Goal: Task Accomplishment & Management: Use online tool/utility

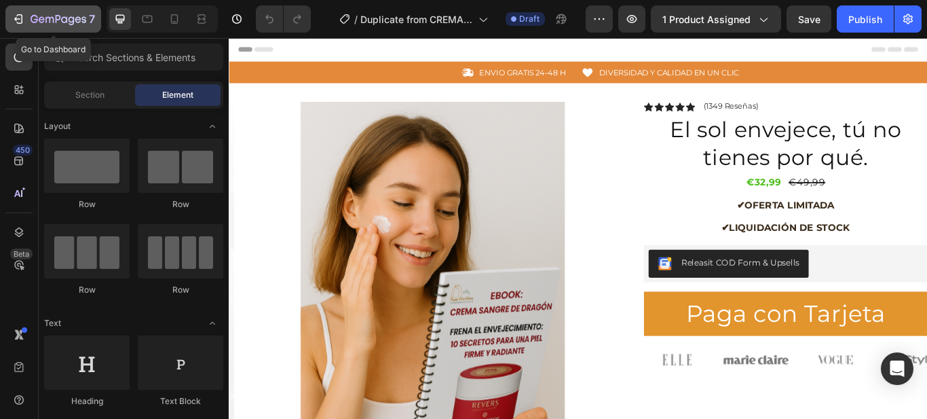
click at [20, 20] on icon "button" at bounding box center [19, 19] width 14 height 14
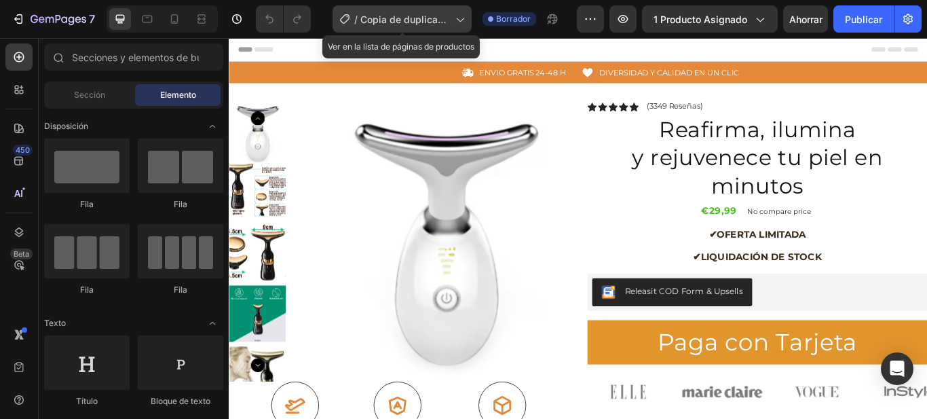
click at [465, 20] on icon at bounding box center [460, 19] width 14 height 14
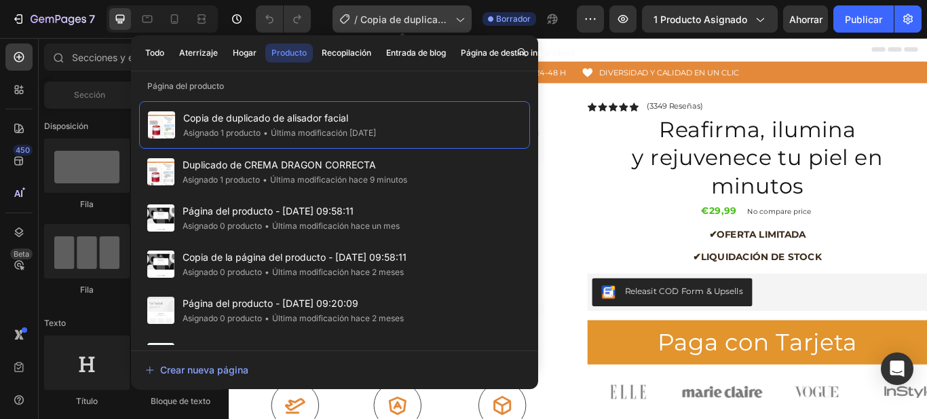
click at [461, 20] on icon at bounding box center [460, 19] width 14 height 14
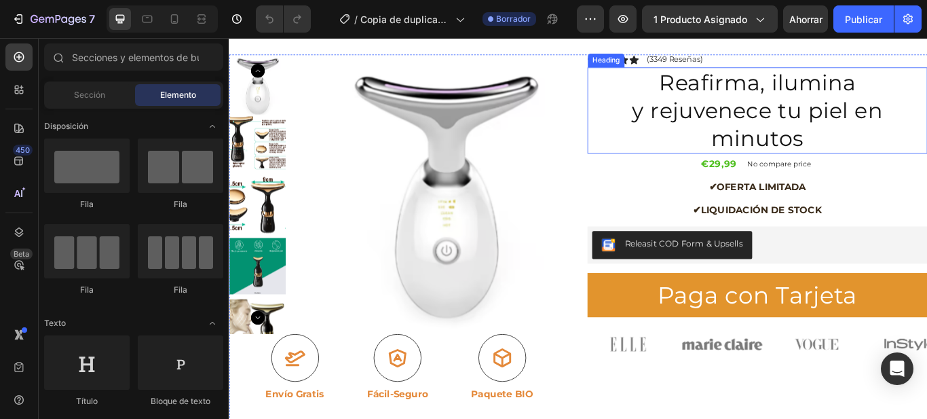
scroll to position [72, 0]
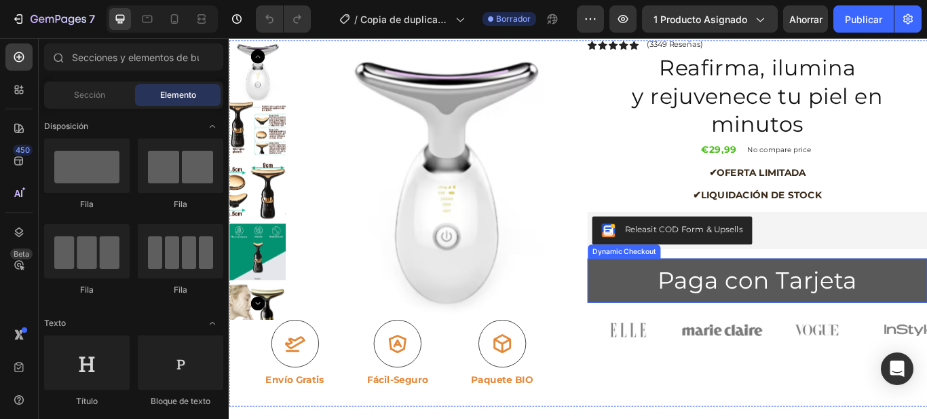
click at [671, 334] on button "Paga con Tarjeta" at bounding box center [845, 321] width 396 height 52
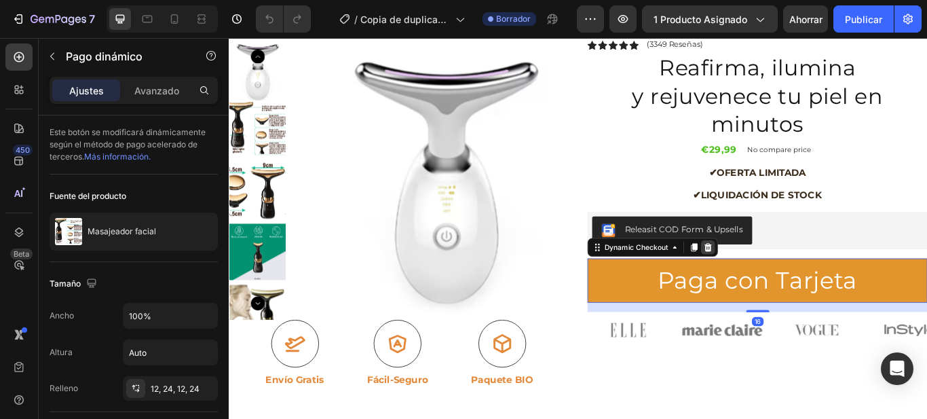
click at [783, 284] on icon at bounding box center [787, 283] width 9 height 10
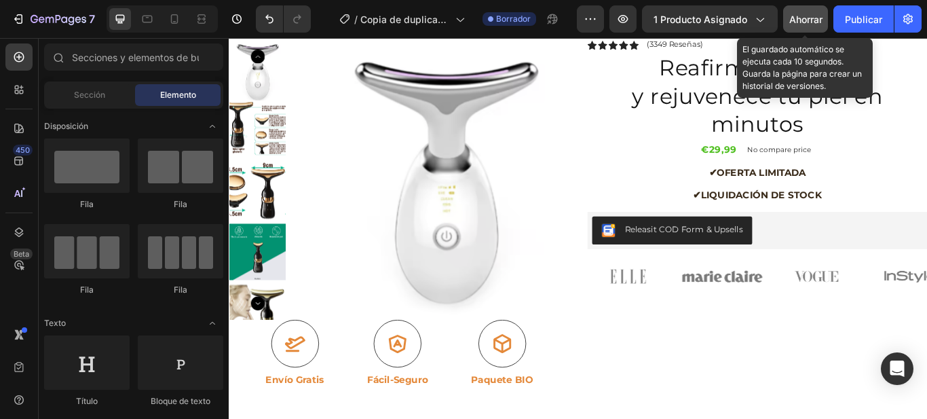
click at [813, 20] on font "Ahorrar" at bounding box center [806, 20] width 33 height 12
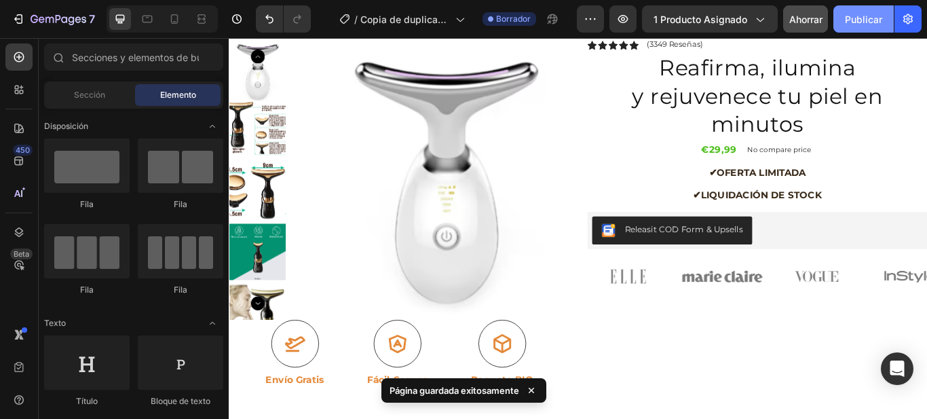
click at [866, 22] on font "Publicar" at bounding box center [863, 20] width 37 height 12
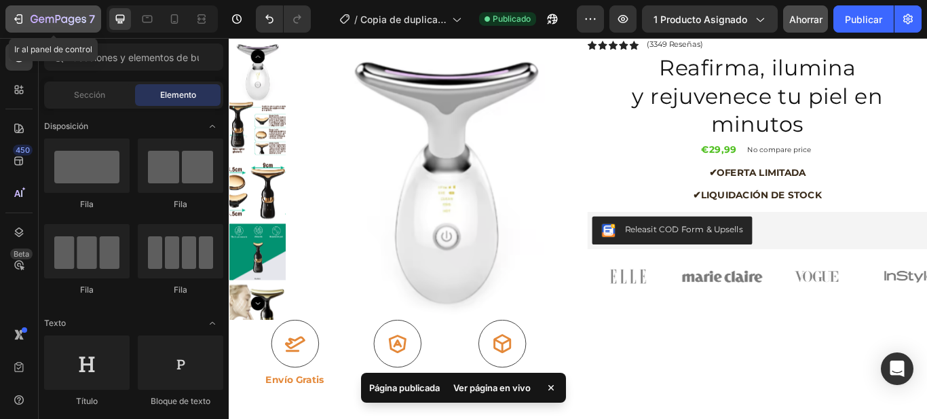
click at [15, 20] on icon "button" at bounding box center [19, 19] width 14 height 14
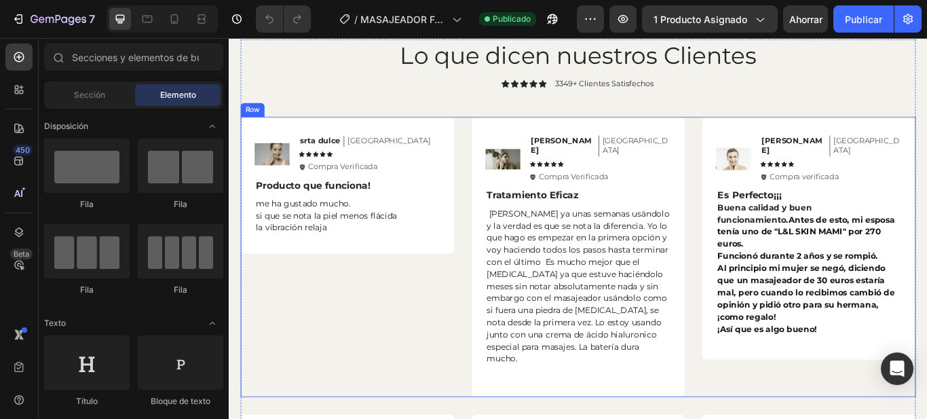
scroll to position [1414, 0]
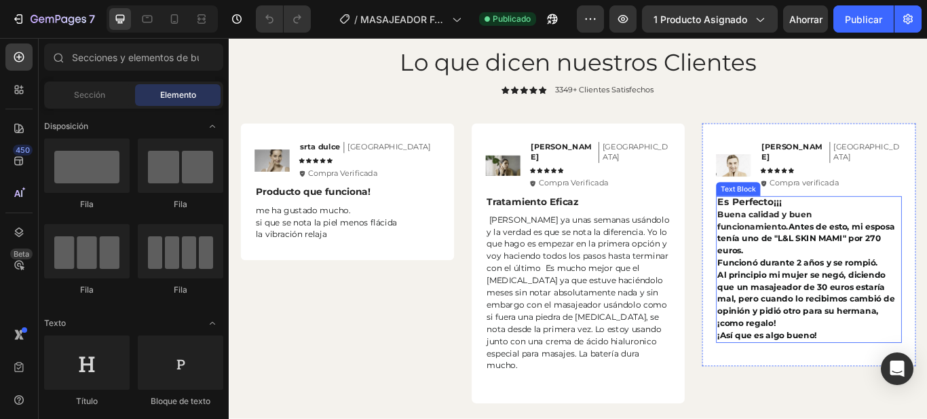
click at [908, 356] on p "Buena calidad y buen funcionamiento. Antes de esto, mi esposa tenía uno de "L&L…" at bounding box center [905, 314] width 214 height 155
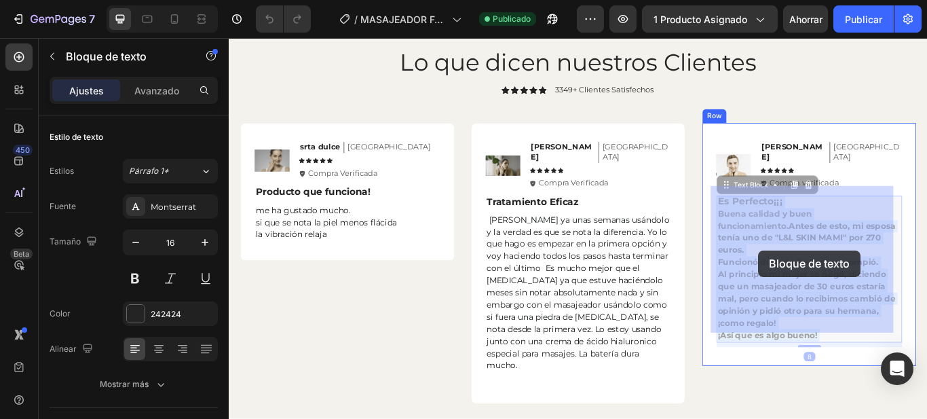
drag, startPoint x: 909, startPoint y: 370, endPoint x: 847, endPoint y: 286, distance: 104.8
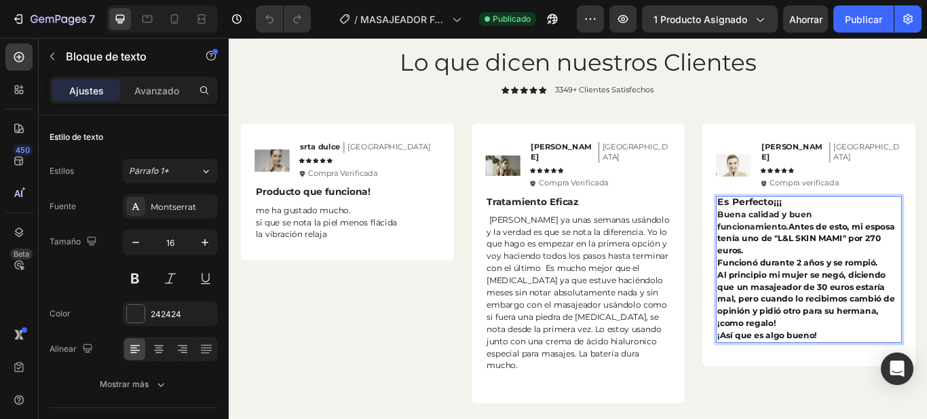
click at [871, 363] on p "Buena calidad y buen funcionamiento. Antes de esto, mi esposa tenía uno de "L&L…" at bounding box center [905, 314] width 214 height 155
click at [893, 379] on span "¡Así que es algo bueno!" at bounding box center [856, 385] width 116 height 12
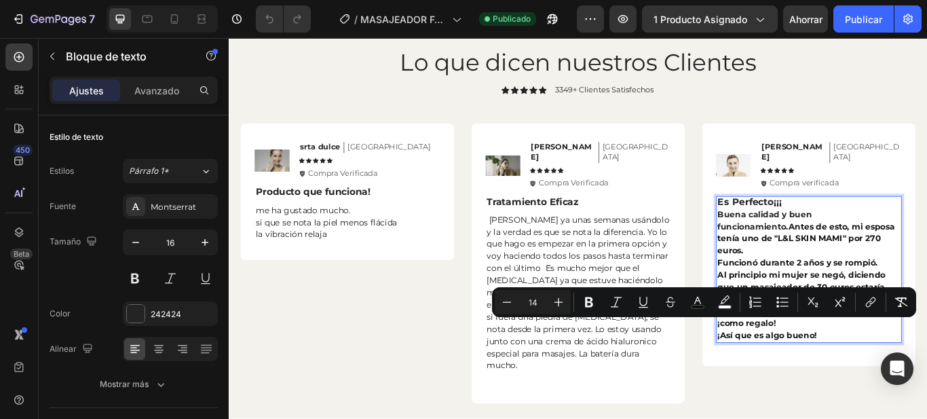
click at [907, 370] on p "Buena calidad y buen funcionamiento. Antes de esto, mi esposa tenía uno de "L&L…" at bounding box center [905, 314] width 214 height 155
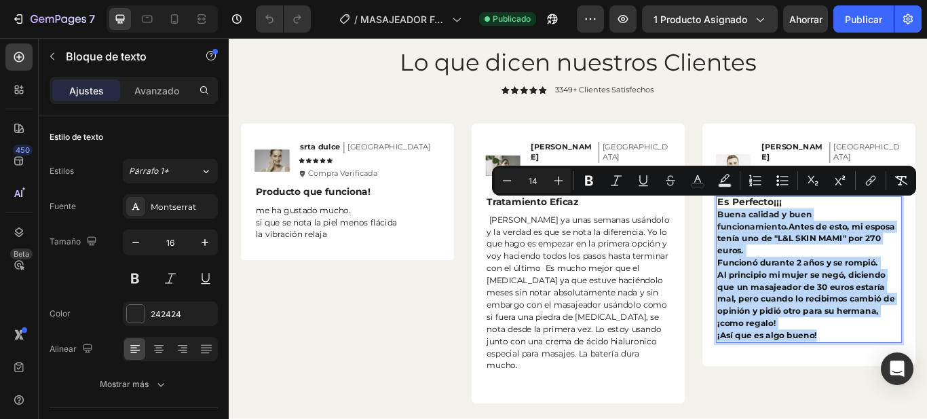
drag, startPoint x: 908, startPoint y: 370, endPoint x: 792, endPoint y: 229, distance: 181.8
click at [798, 237] on p "Buena calidad y buen funcionamiento. Antes de esto, mi esposa tenía uno de "L&L…" at bounding box center [905, 314] width 214 height 155
copy p "Buena calidad y buen funcionamiento. Antes de esto, mi esposa tenía uno de "L&L…"
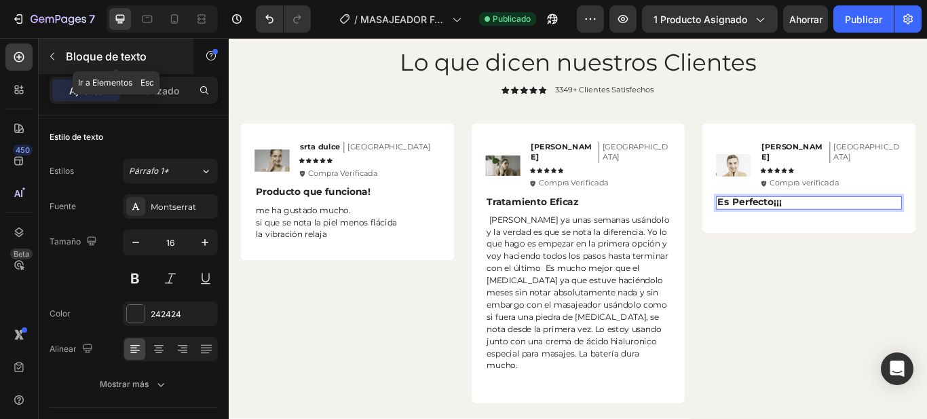
click at [49, 54] on icon "button" at bounding box center [52, 56] width 11 height 11
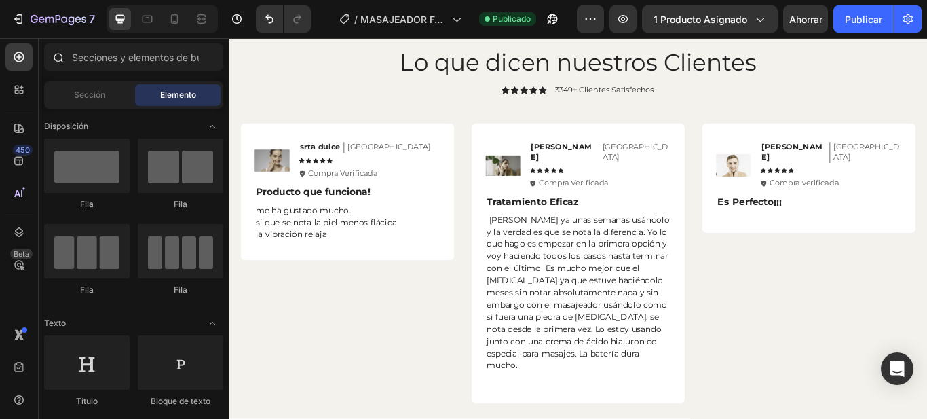
click at [54, 56] on icon at bounding box center [59, 59] width 10 height 10
click at [92, 61] on input "text" at bounding box center [133, 56] width 179 height 27
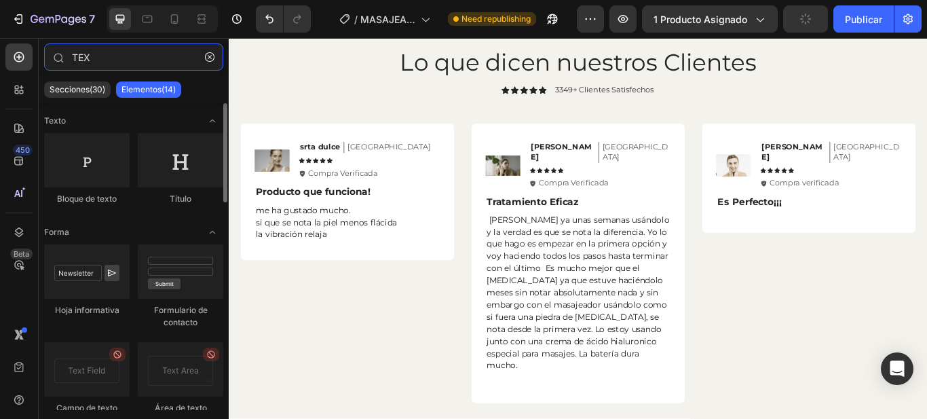
type input "TEX"
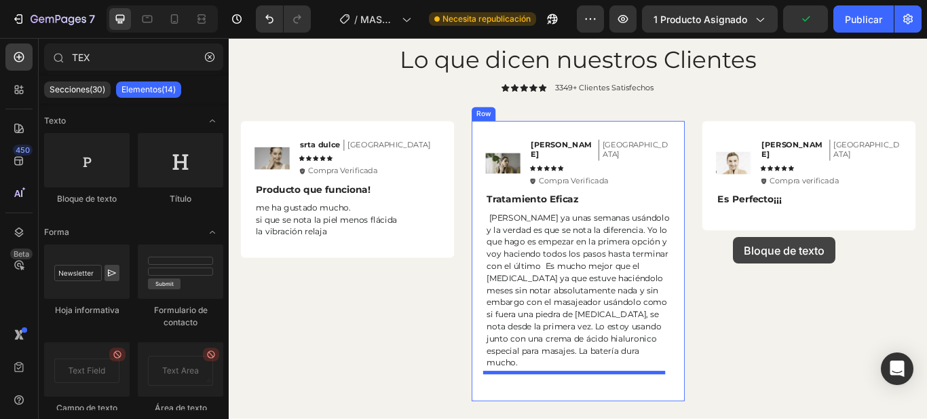
scroll to position [1441, 0]
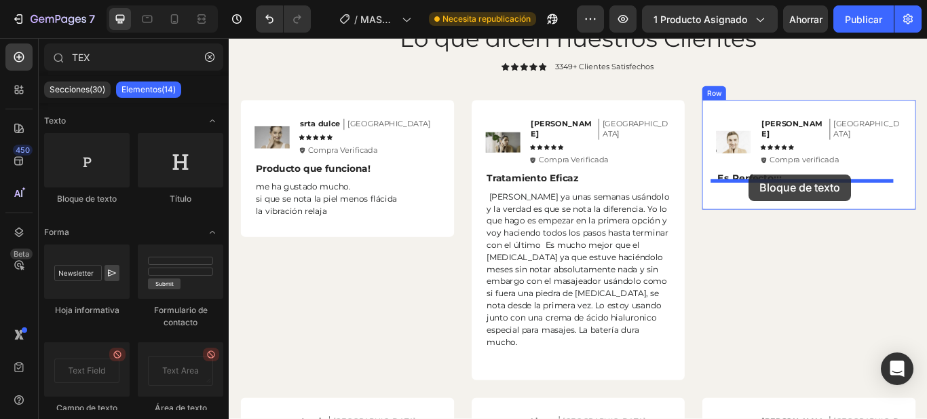
drag, startPoint x: 357, startPoint y: 238, endPoint x: 835, endPoint y: 197, distance: 479.7
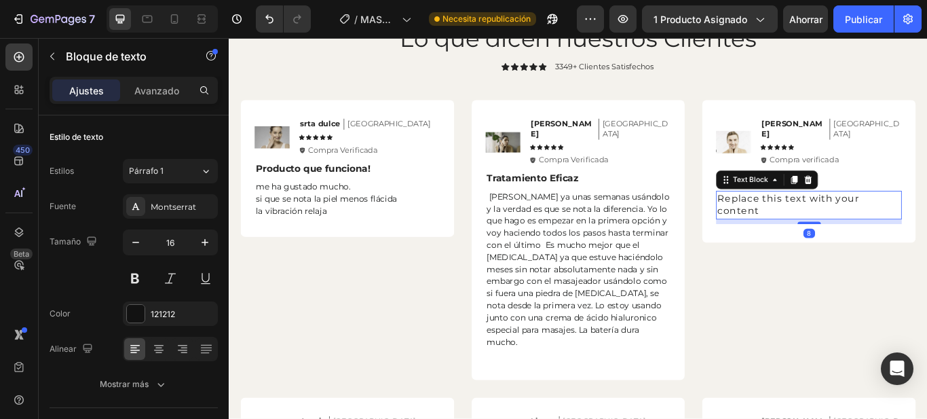
click at [826, 218] on div "Replace this text with your content" at bounding box center [905, 233] width 217 height 33
click at [826, 218] on p "Replace this text with your content" at bounding box center [905, 233] width 214 height 31
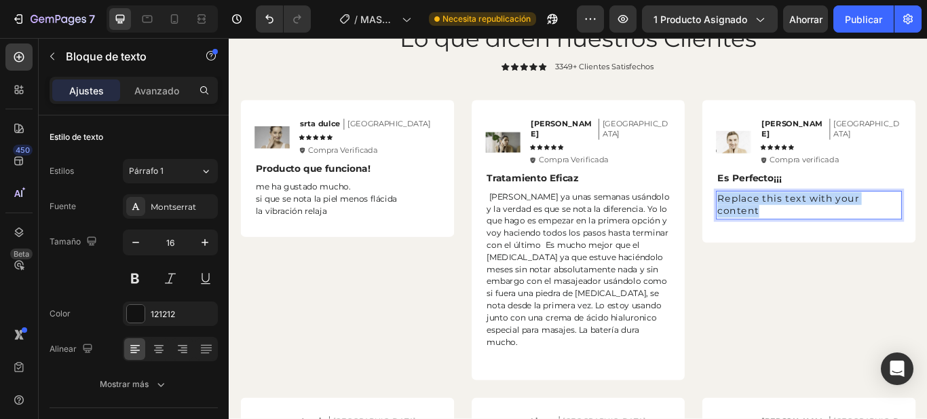
click at [826, 218] on p "Replace this text with your content" at bounding box center [905, 233] width 214 height 31
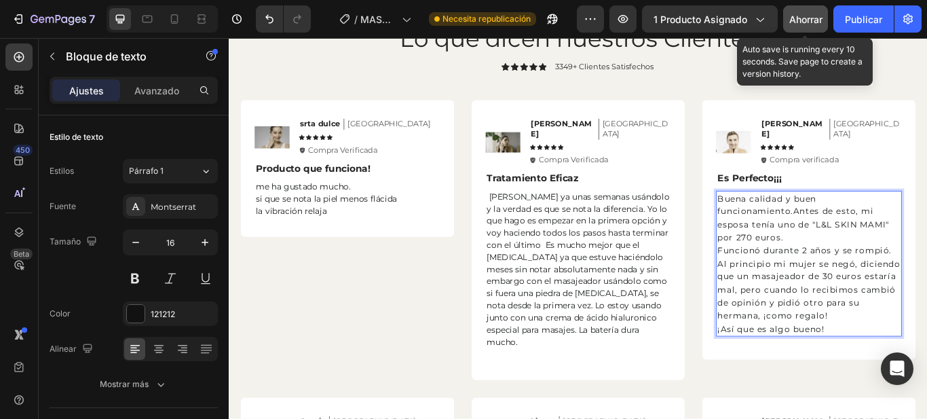
click at [804, 24] on font "Ahorrar" at bounding box center [806, 20] width 33 height 12
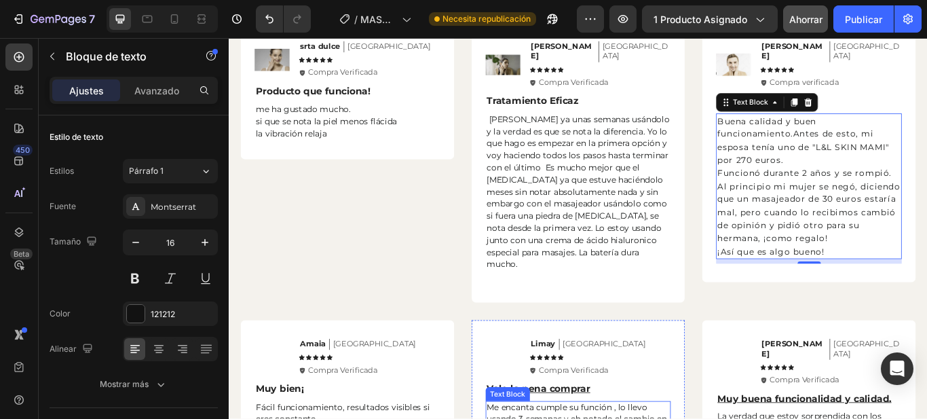
scroll to position [1522, 0]
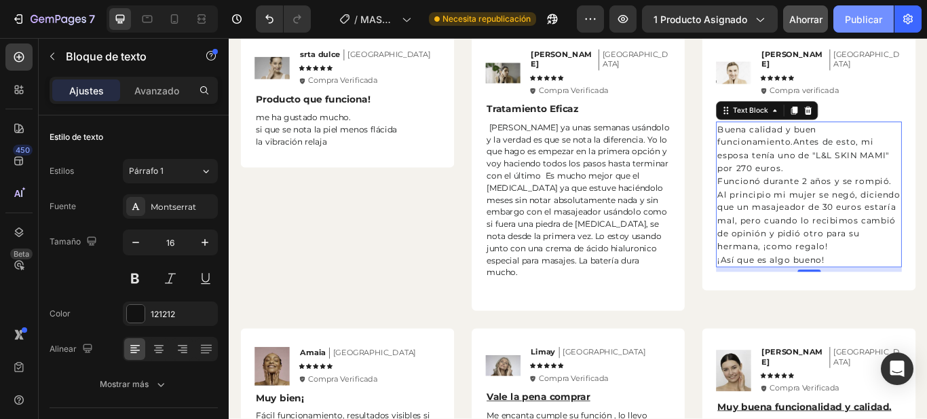
click at [862, 22] on font "Publicar" at bounding box center [863, 20] width 37 height 12
